Goal: Obtain resource: Download file/media

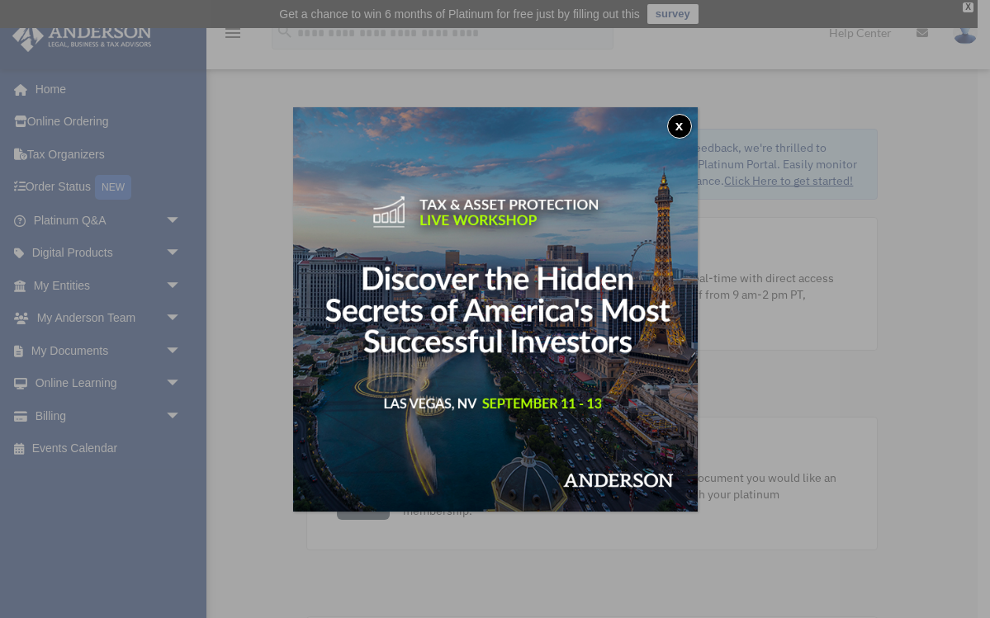
click at [684, 130] on button "x" at bounding box center [679, 126] width 25 height 25
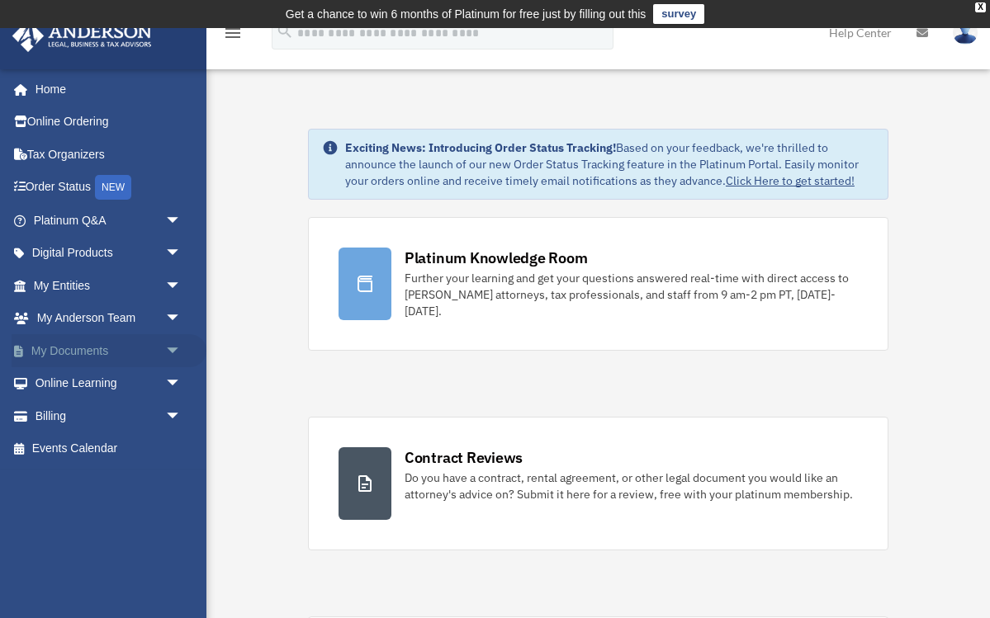
click at [171, 345] on span "arrow_drop_down" at bounding box center [181, 351] width 33 height 34
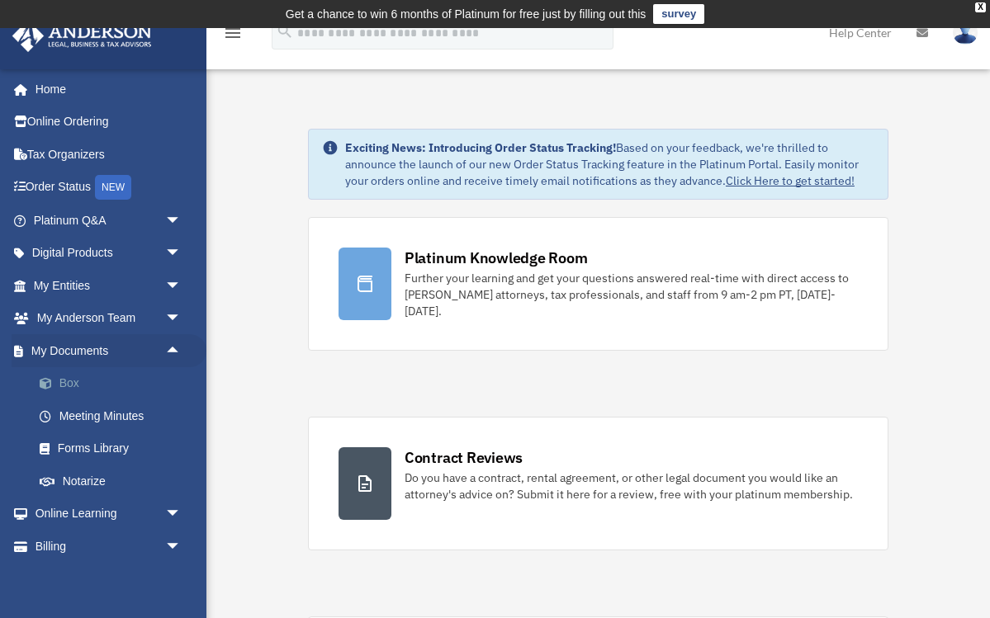
click at [81, 374] on link "Box" at bounding box center [114, 383] width 183 height 33
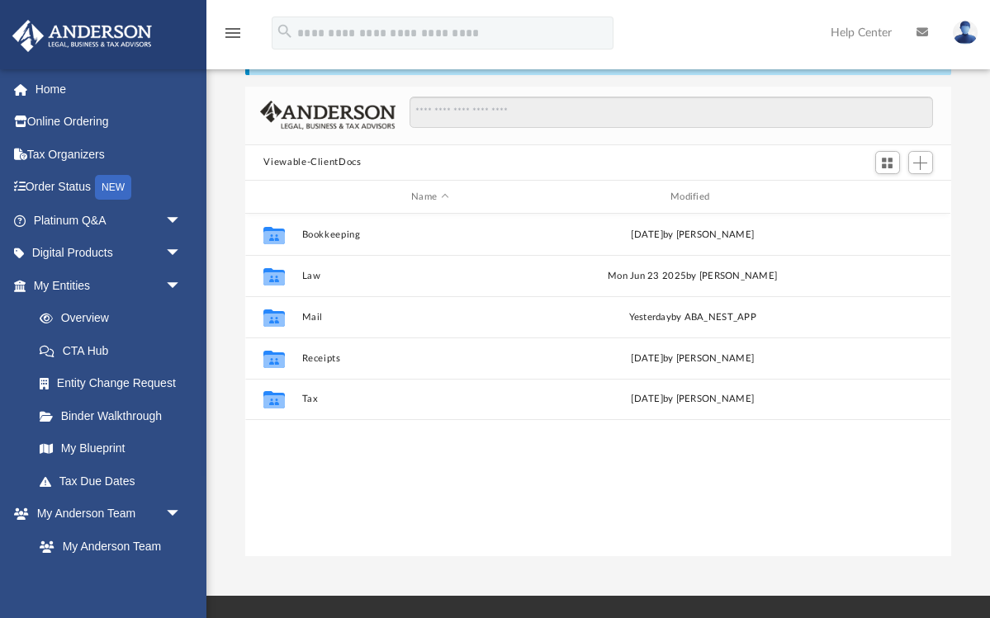
scroll to position [92, 0]
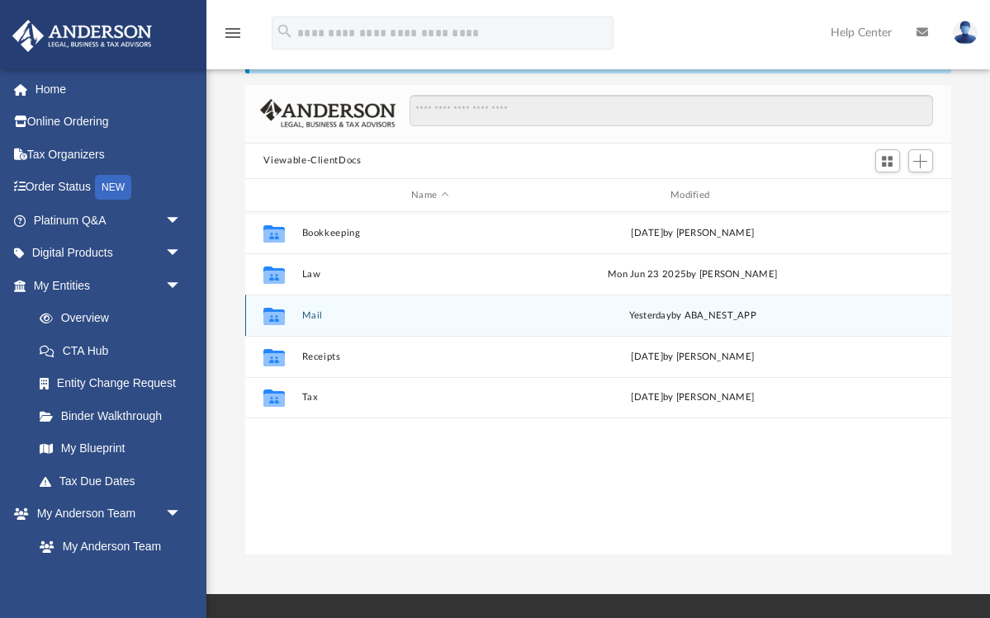
click at [310, 310] on button "Mail" at bounding box center [430, 315] width 256 height 11
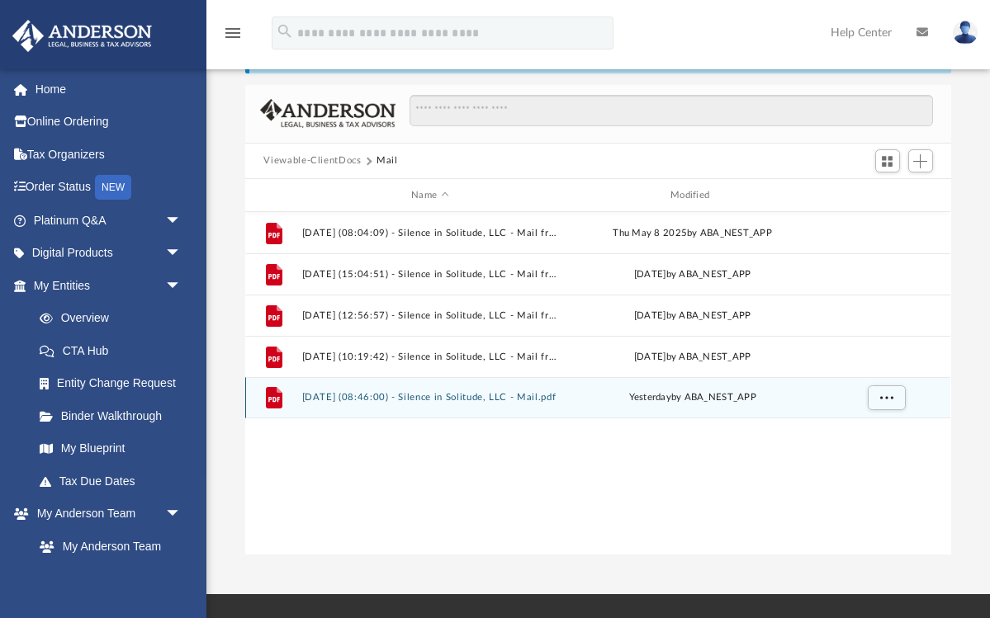
click at [457, 394] on button "[DATE] (08:46:00) - Silence in Solitude, LLC - Mail.pdf" at bounding box center [430, 398] width 256 height 11
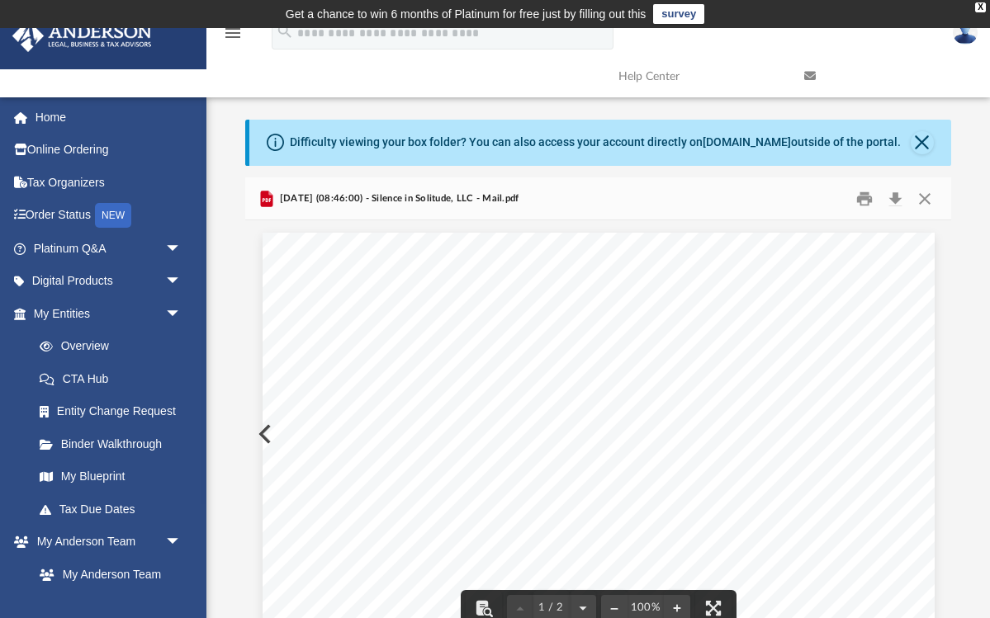
scroll to position [0, 0]
click at [920, 199] on button "Close" at bounding box center [925, 199] width 30 height 26
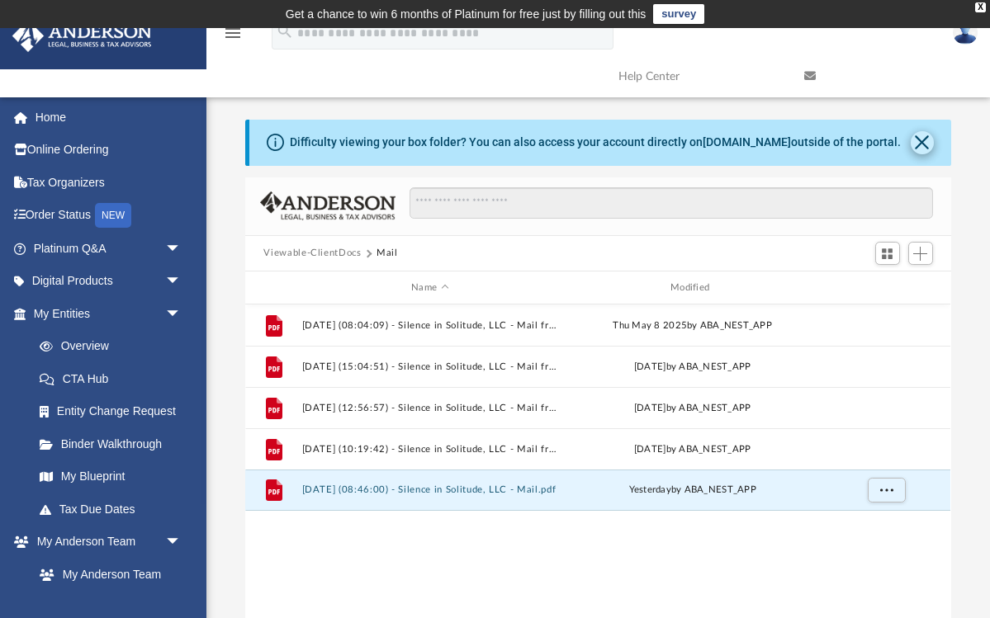
click at [926, 142] on button "Close" at bounding box center [922, 142] width 23 height 23
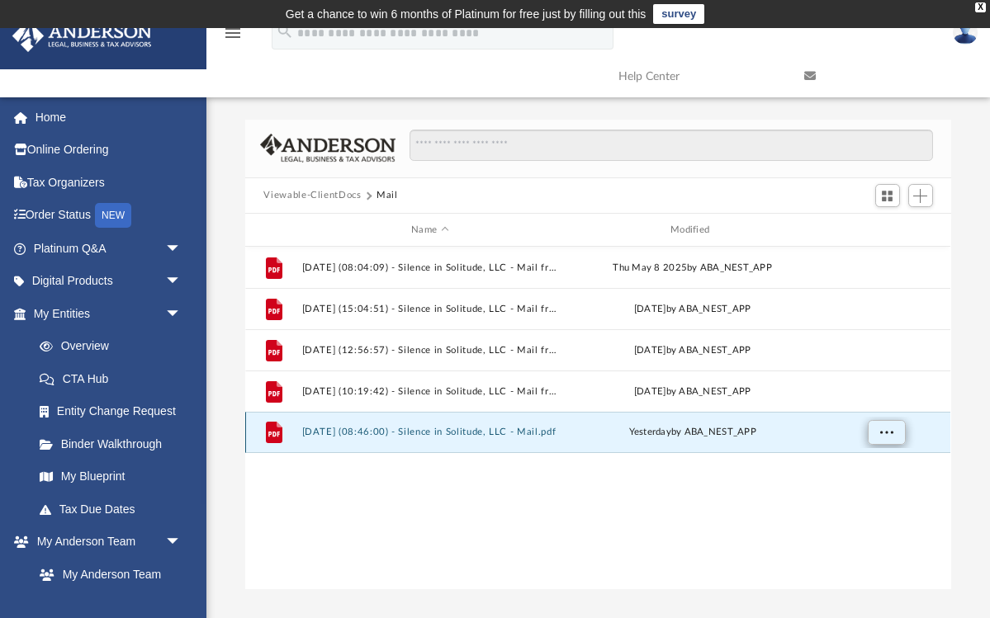
click at [879, 426] on button "More options" at bounding box center [887, 433] width 38 height 25
click at [765, 505] on div "File [DATE] (08:04:09) - Silence in Solitude, LLC - Mail from JPMorgan Chase Ba…" at bounding box center [597, 418] width 705 height 343
